Goal: Information Seeking & Learning: Learn about a topic

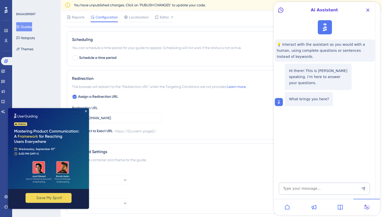
click at [316, 206] on icon at bounding box center [314, 207] width 5 height 5
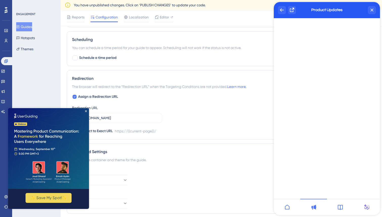
click at [340, 206] on icon at bounding box center [341, 208] width 6 height 6
click at [290, 210] on icon at bounding box center [287, 208] width 6 height 6
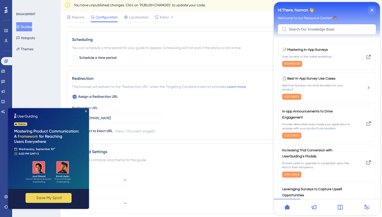
scroll to position [136, 0]
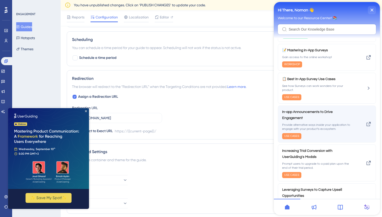
click at [311, 111] on span "In-app Announcements to Drive Engagement" at bounding box center [314, 115] width 64 height 12
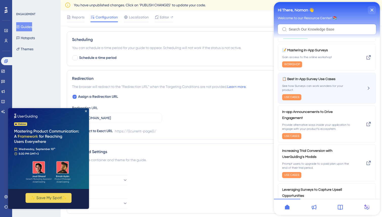
click at [344, 79] on span "📋 Best In-App Survey Use Cases" at bounding box center [314, 79] width 64 height 6
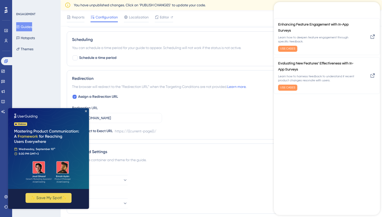
scroll to position [0, 0]
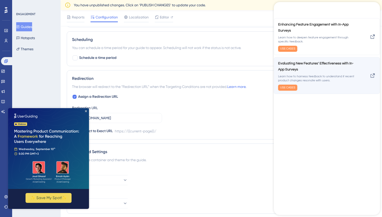
click at [333, 83] on span "Learn how to harness feedback to understand if recent product changes resonate …" at bounding box center [317, 79] width 78 height 8
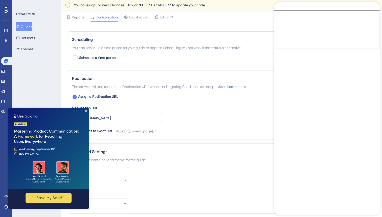
click at [280, 8] on icon "back to header" at bounding box center [278, 5] width 4 height 3
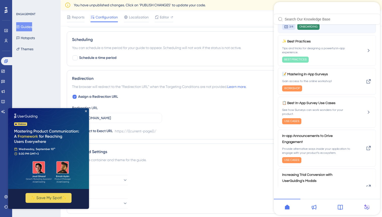
scroll to position [97, 0]
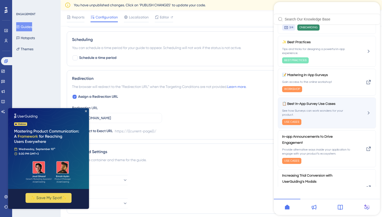
click at [333, 117] on span "See how Surveys can work wonders for your product." at bounding box center [318, 113] width 72 height 8
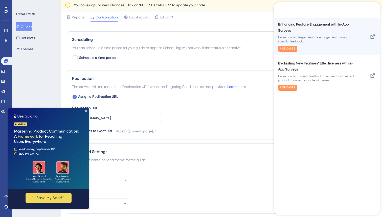
click at [322, 44] on span "Learn how to deepen feature engagement through specific feedback." at bounding box center [317, 40] width 78 height 8
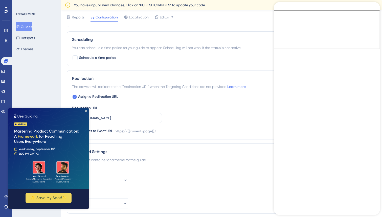
click at [280, 8] on icon "back to header" at bounding box center [278, 5] width 4 height 3
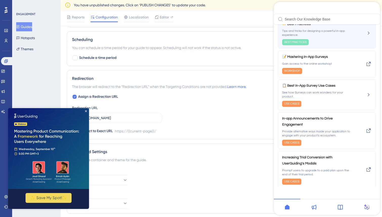
scroll to position [115, 0]
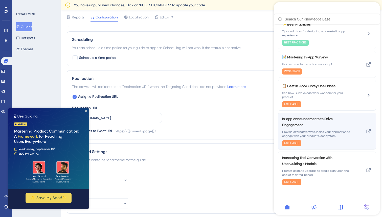
click at [329, 138] on span "Provide alternative ways inside your application to engage with your product's …" at bounding box center [318, 134] width 72 height 8
